Goal: Transaction & Acquisition: Purchase product/service

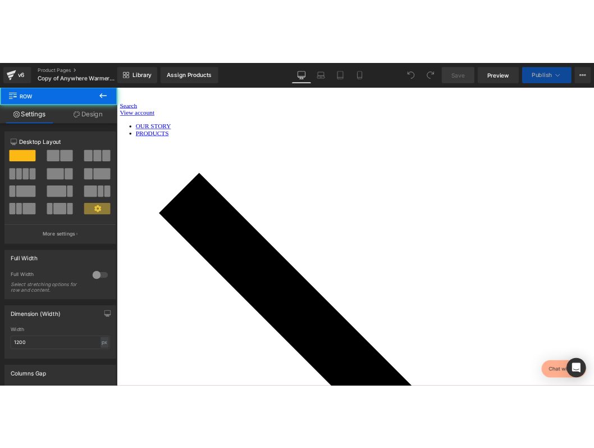
scroll to position [659, 0]
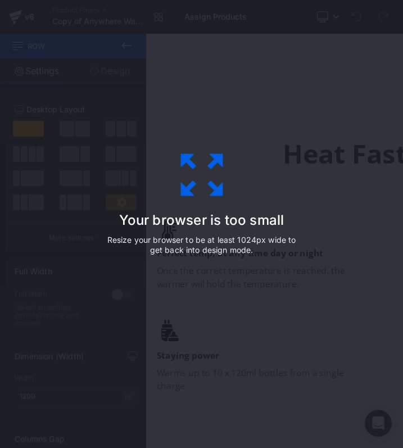
click at [205, 104] on div "Your browser is too small Resize your browser to be at least 1024px wide to get…" at bounding box center [201, 224] width 403 height 448
click at [196, 224] on h3 "Your browser is too small" at bounding box center [201, 220] width 197 height 16
click at [199, 242] on p "Resize your browser to be at least 1024px wide to get back into design mode." at bounding box center [201, 245] width 197 height 20
click at [247, 242] on p "Resize your browser to be at least 1024px wide to get back into design mode." at bounding box center [201, 245] width 197 height 20
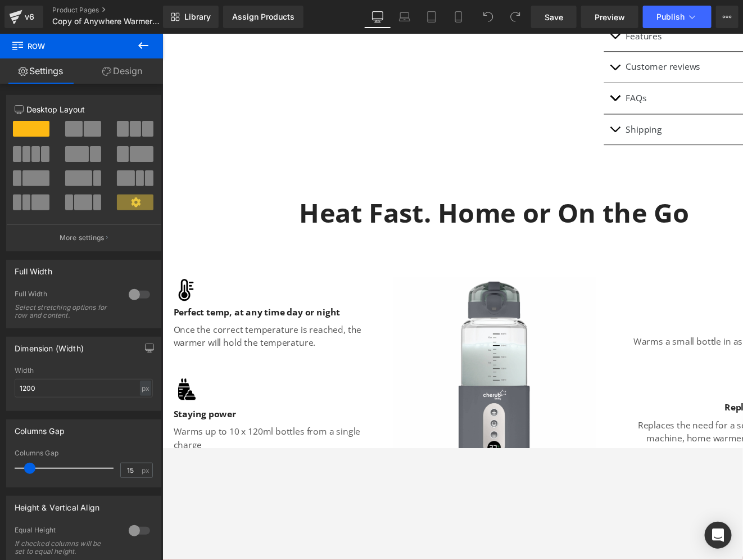
scroll to position [598, 0]
click at [342, 221] on h2 "Heat Fast. Home or On the Go" at bounding box center [501, 216] width 657 height 35
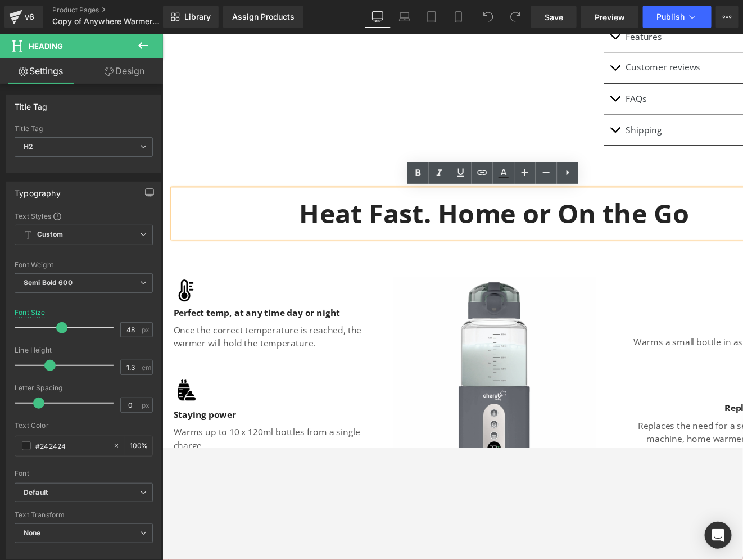
click at [290, 199] on h2 "Heat Fast. Home or On the Go" at bounding box center [501, 216] width 657 height 35
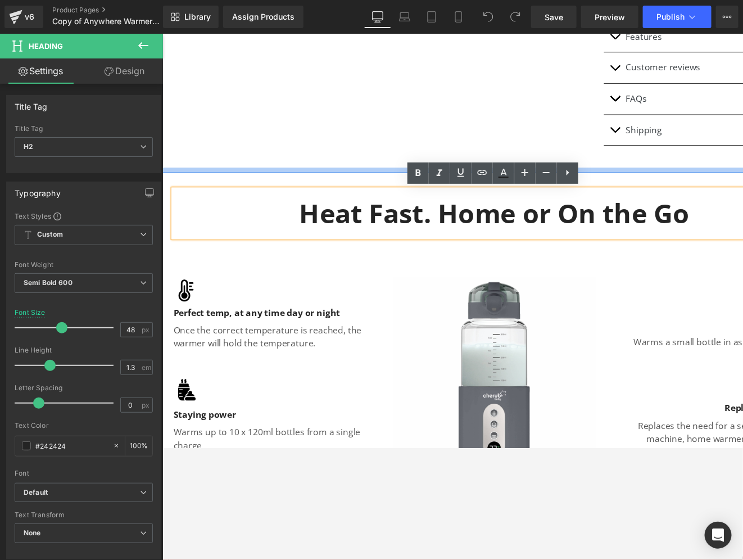
click at [291, 170] on div at bounding box center [502, 173] width 680 height 6
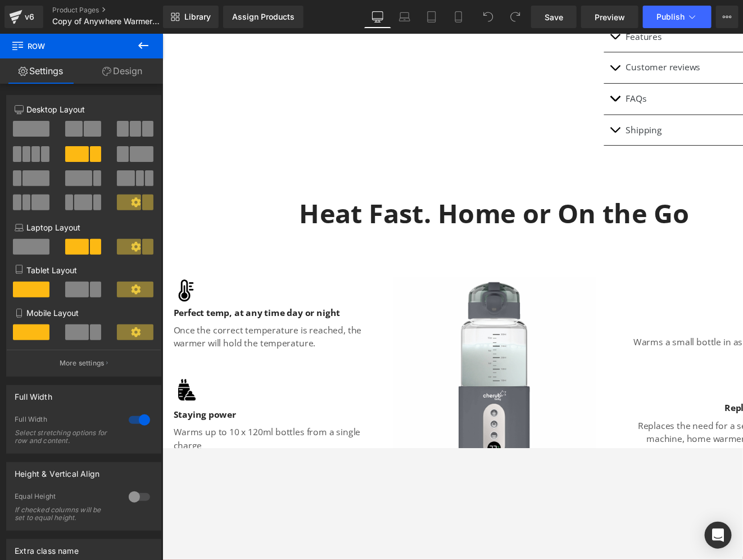
click at [576, 221] on h2 "Heat Fast. Home or On the Go" at bounding box center [501, 216] width 657 height 35
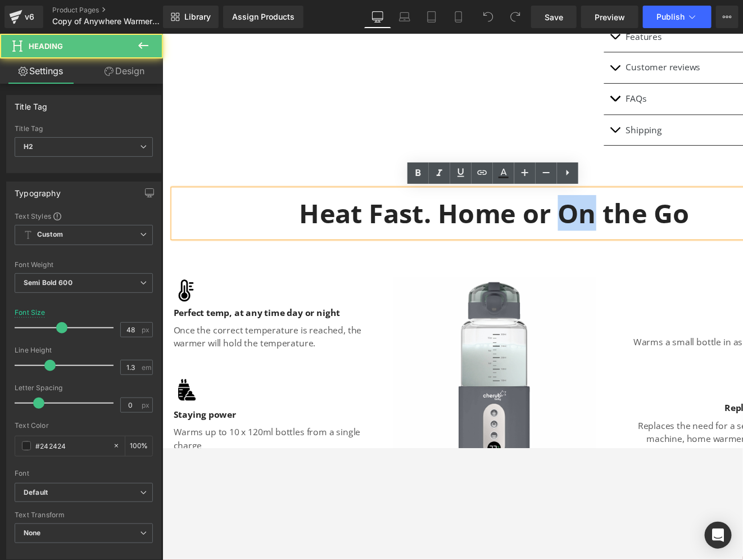
click at [576, 221] on h2 "Heat Fast. Home or On the Go" at bounding box center [501, 216] width 657 height 35
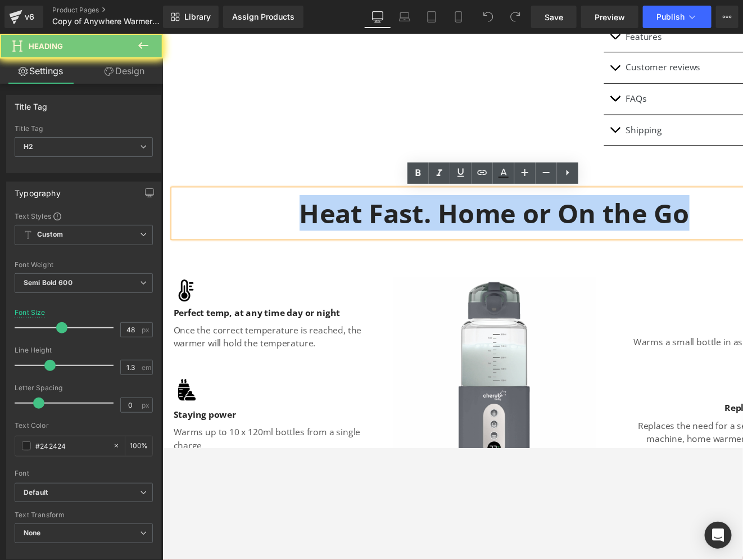
click at [576, 221] on h2 "Heat Fast. Home or On the Go" at bounding box center [501, 216] width 657 height 35
copy h2 "Heat Fast. Home or On the Go"
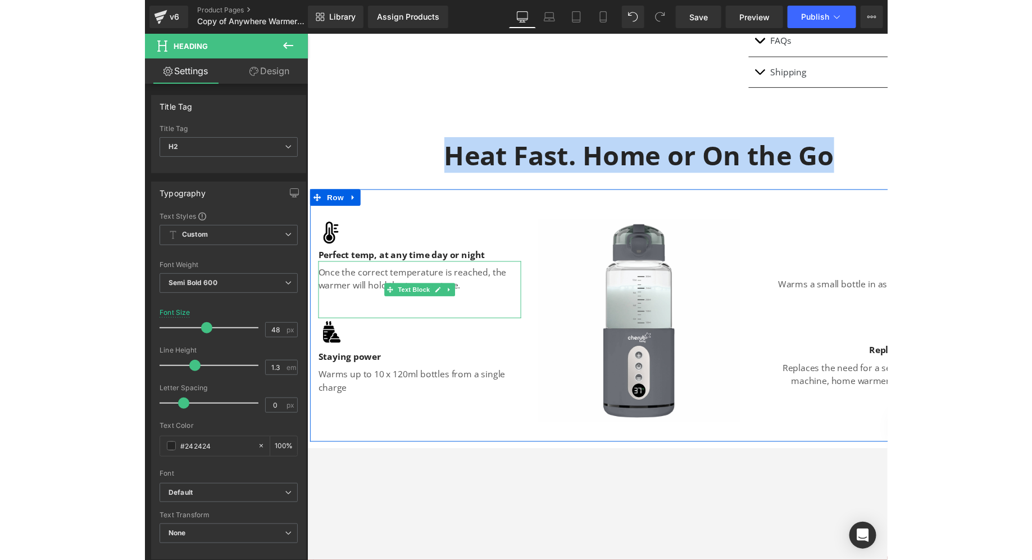
scroll to position [658, 0]
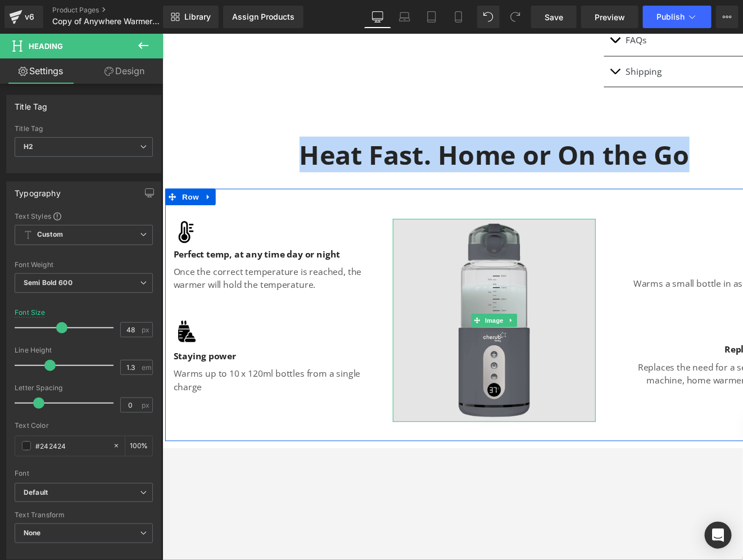
click at [455, 272] on img at bounding box center [502, 327] width 208 height 208
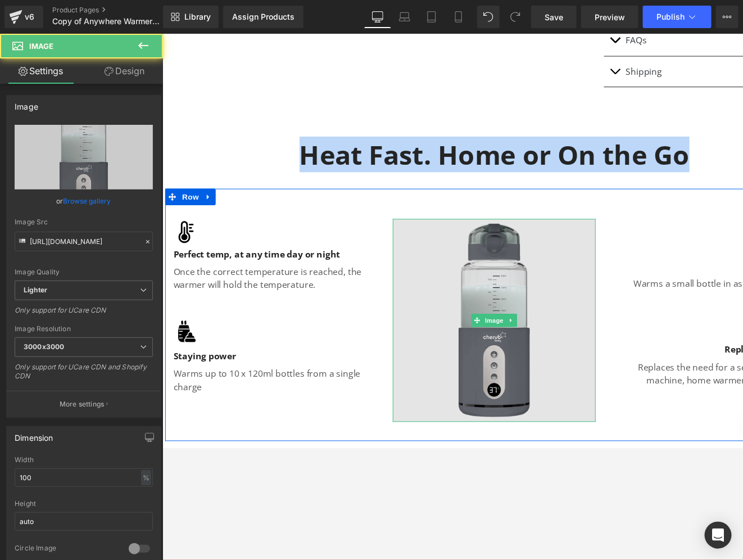
click at [497, 314] on img at bounding box center [502, 327] width 208 height 208
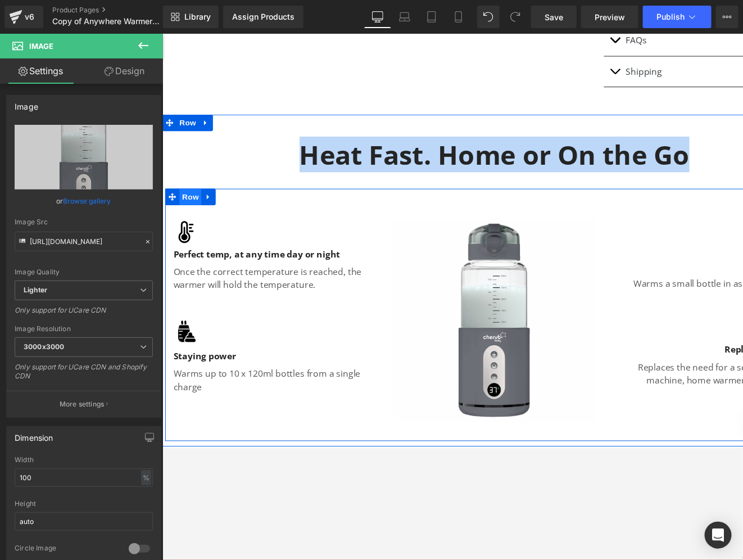
click at [189, 202] on span "Row" at bounding box center [190, 200] width 22 height 17
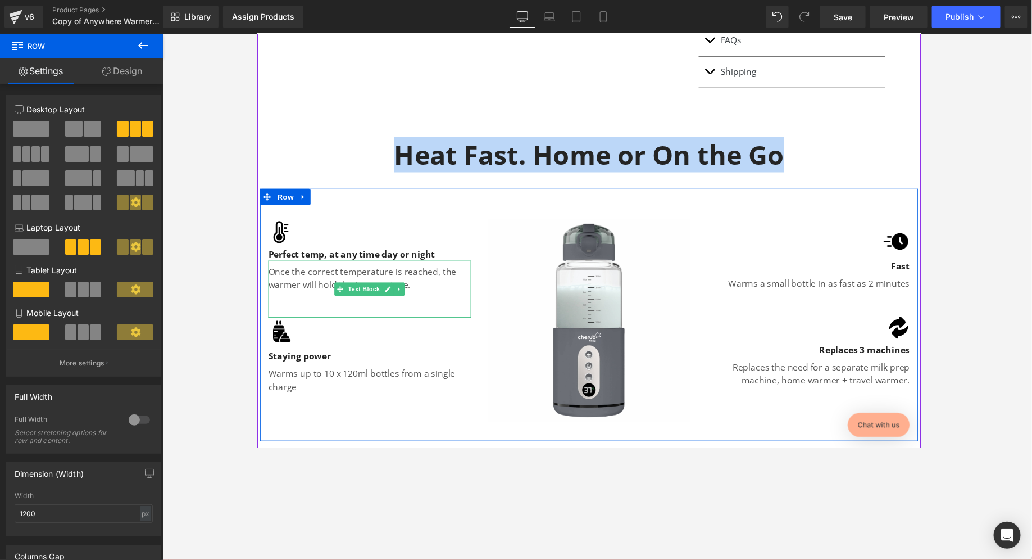
click at [321, 312] on div "Once the correct temperature is reached, the warmer will hold the temperature." at bounding box center [372, 295] width 208 height 58
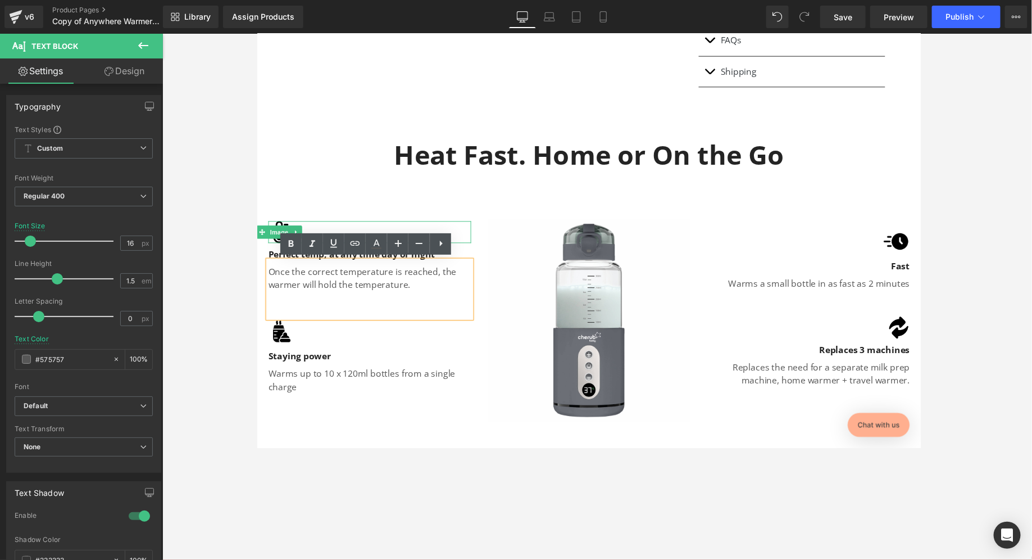
click at [271, 227] on img at bounding box center [279, 236] width 22 height 22
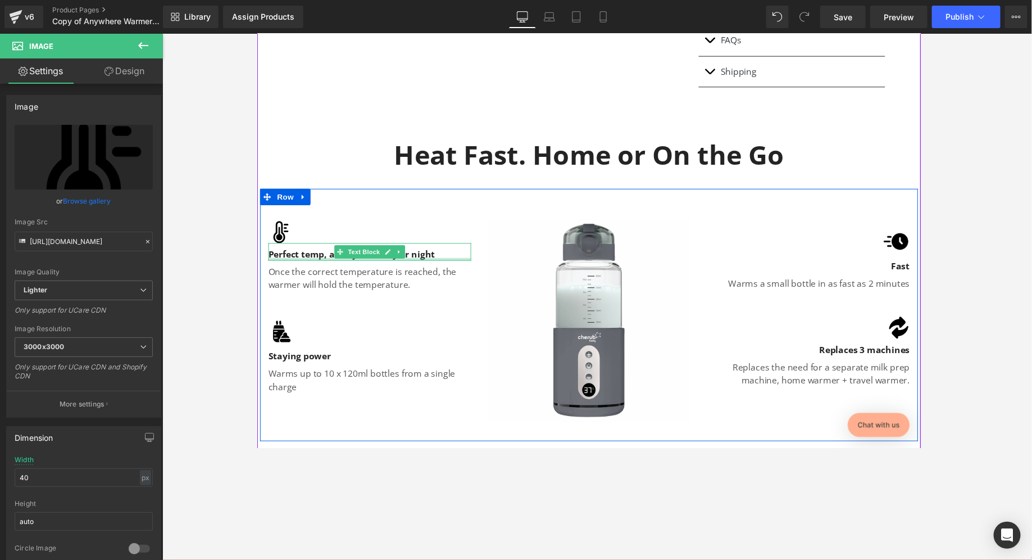
click at [304, 264] on div at bounding box center [372, 264] width 208 height 3
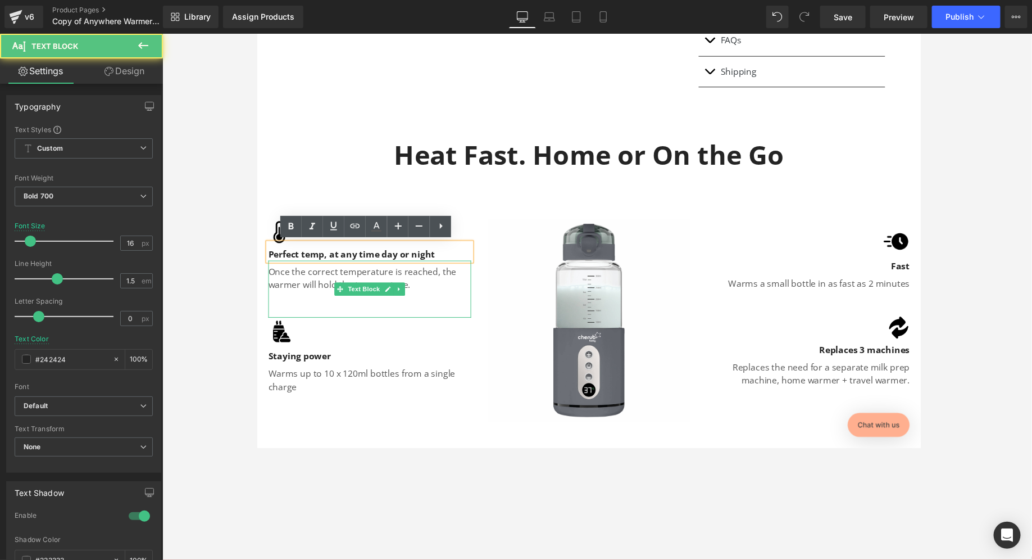
click at [304, 290] on p "Once the correct temperature is reached, the warmer will hold the temperature." at bounding box center [372, 283] width 208 height 27
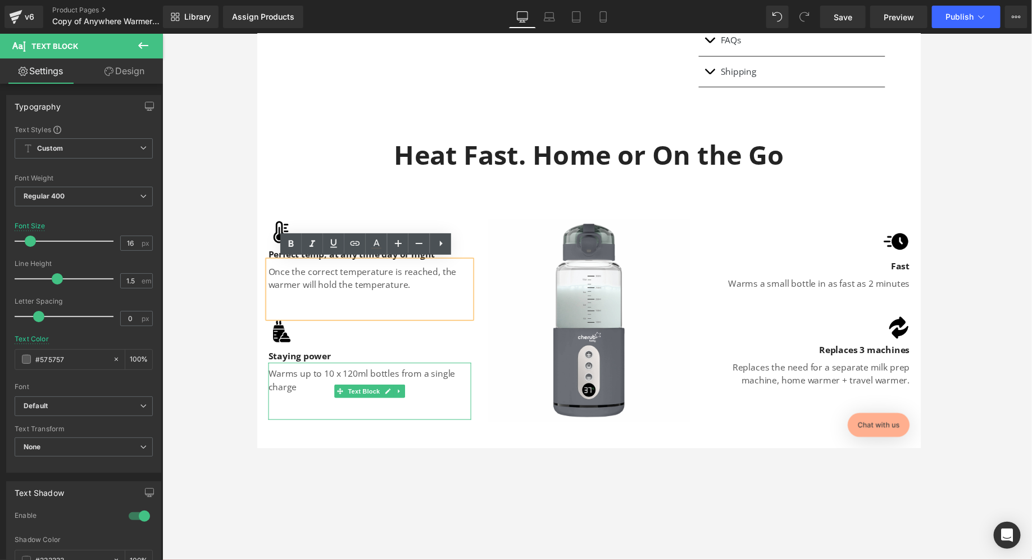
click at [294, 371] on div "Warms up to 10 x 120ml bottles from a single charge" at bounding box center [372, 399] width 208 height 58
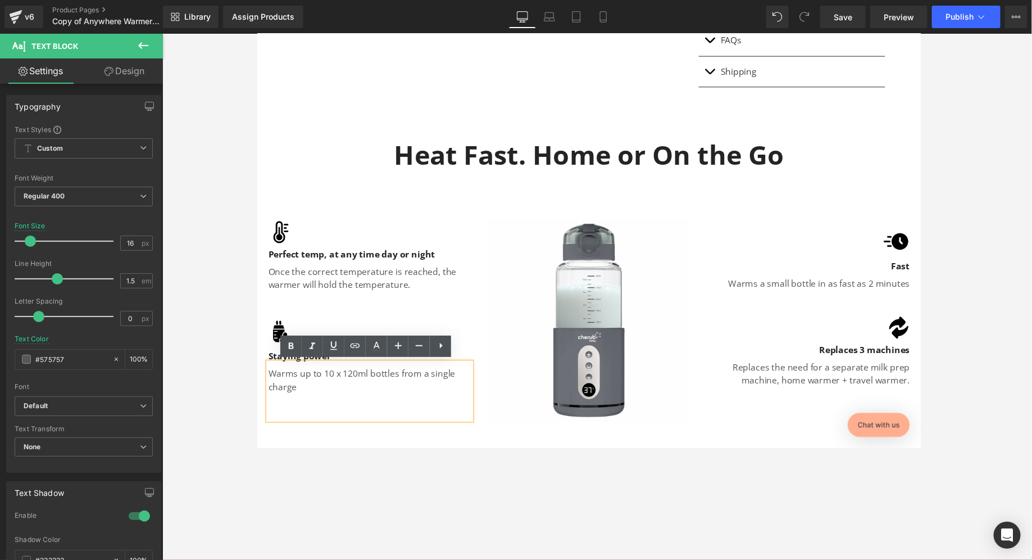
click at [220, 233] on div at bounding box center [597, 297] width 870 height 526
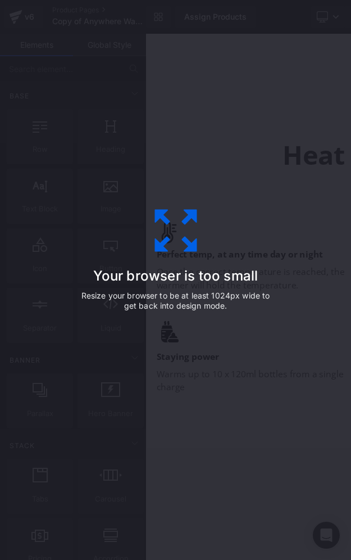
click at [183, 135] on div "Your browser is too small Resize your browser to be at least 1024px wide to get…" at bounding box center [175, 280] width 351 height 560
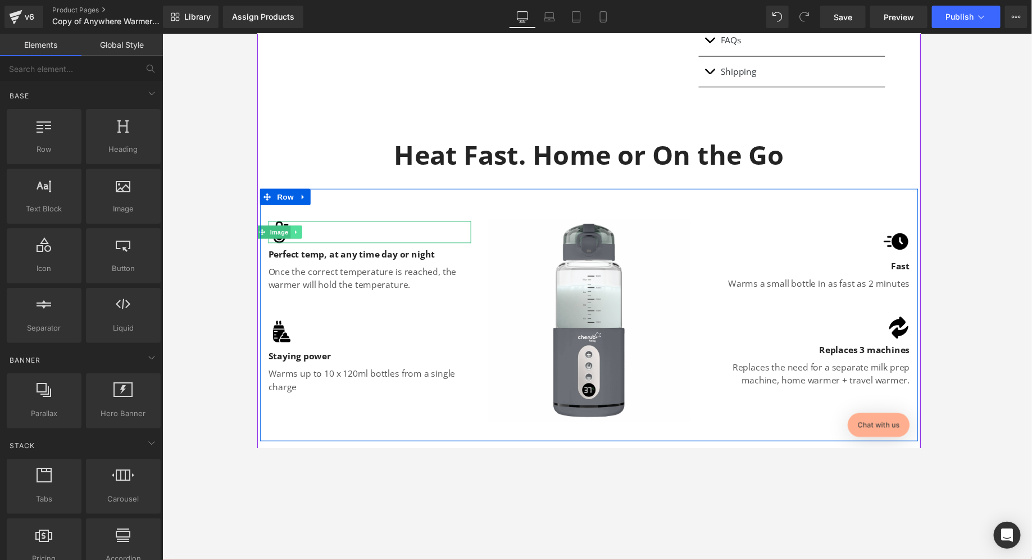
click at [298, 234] on icon at bounding box center [297, 236] width 6 height 7
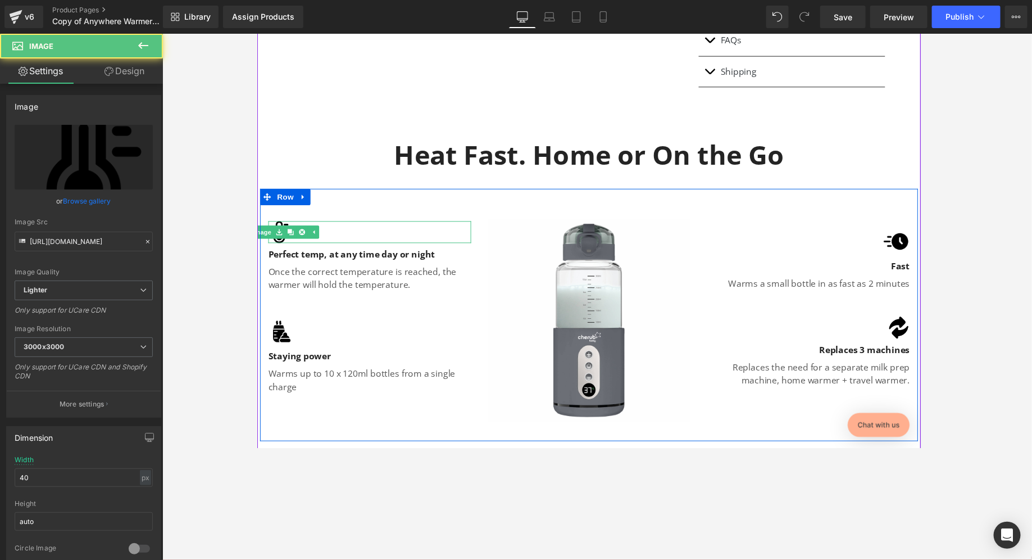
click at [375, 229] on div at bounding box center [372, 236] width 208 height 22
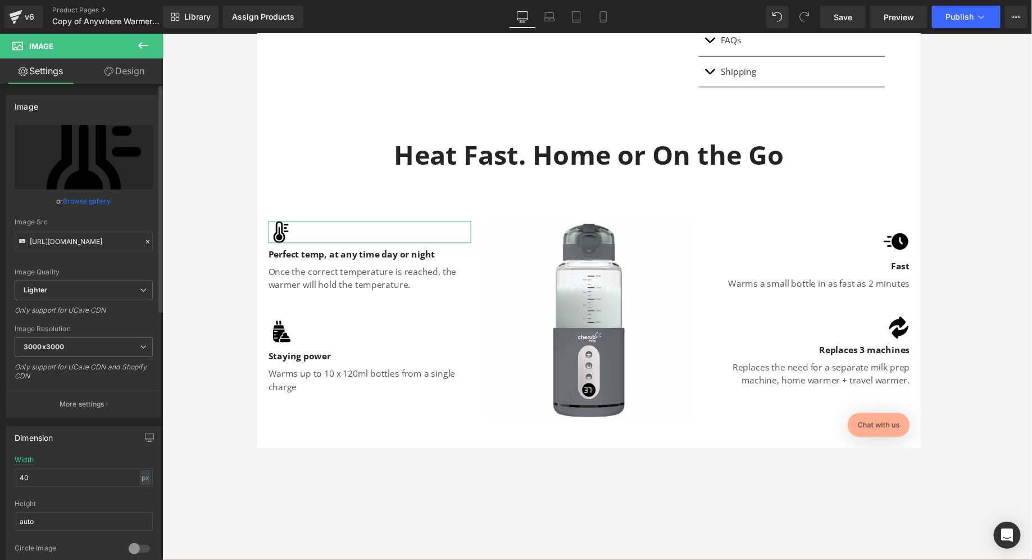
click at [84, 199] on link "Browse gallery" at bounding box center [87, 201] width 48 height 20
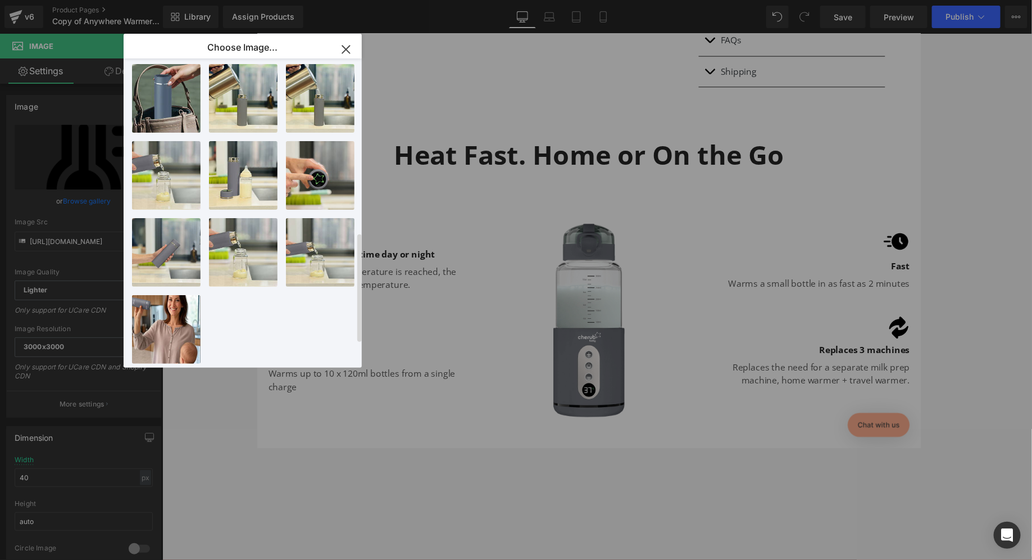
scroll to position [0, 0]
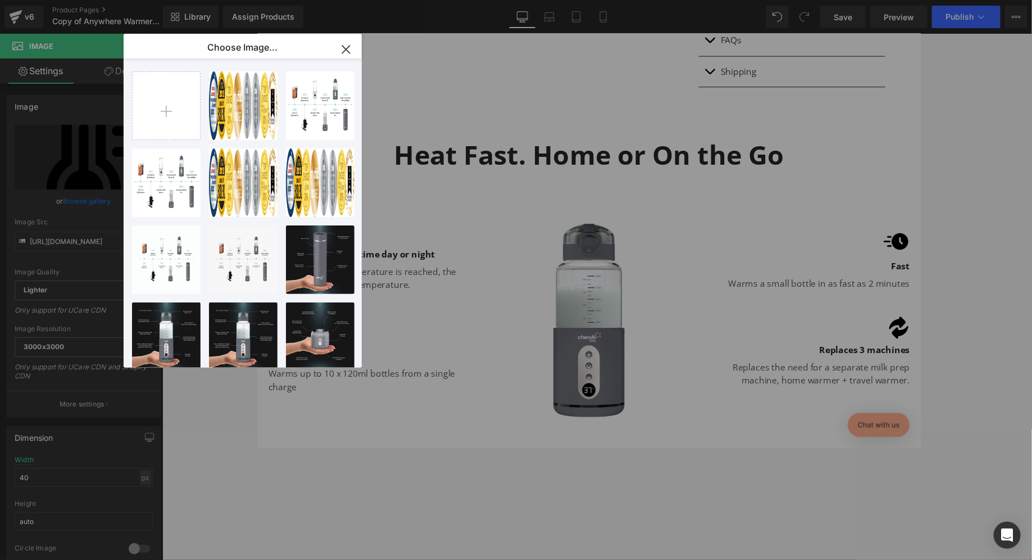
click at [338, 46] on icon "button" at bounding box center [346, 49] width 18 height 18
